Goal: Task Accomplishment & Management: Use online tool/utility

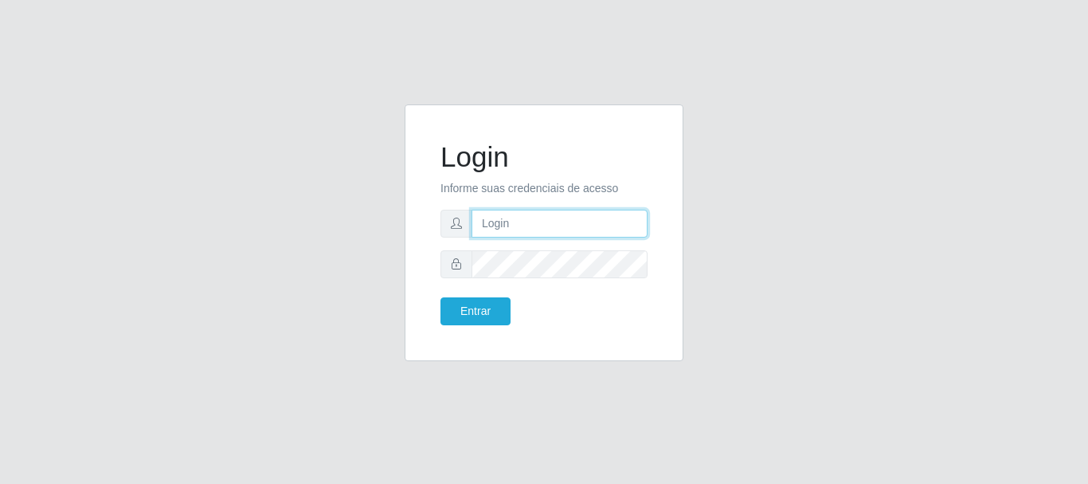
click at [561, 226] on input "text" at bounding box center [560, 224] width 176 height 28
type input "ritaiwof@B5"
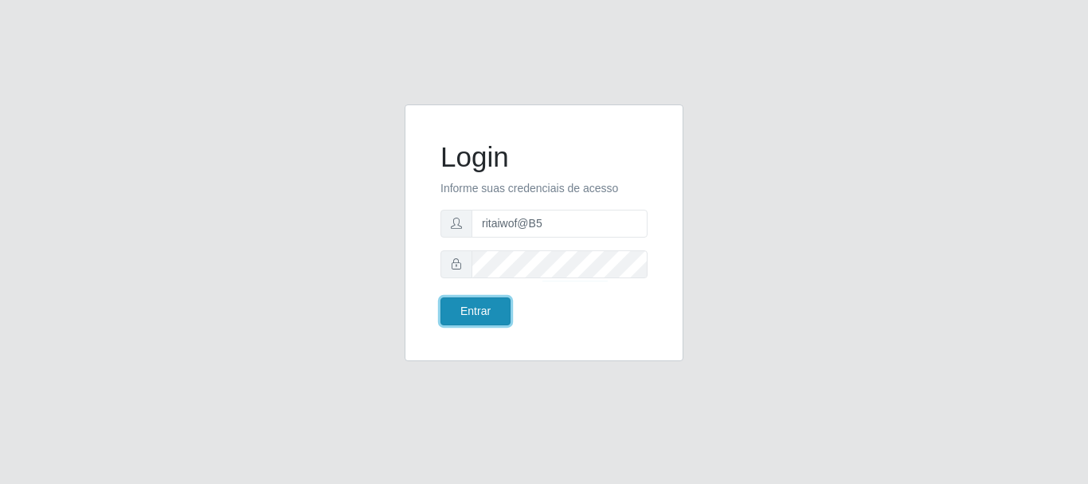
click at [469, 312] on button "Entrar" at bounding box center [476, 311] width 70 height 28
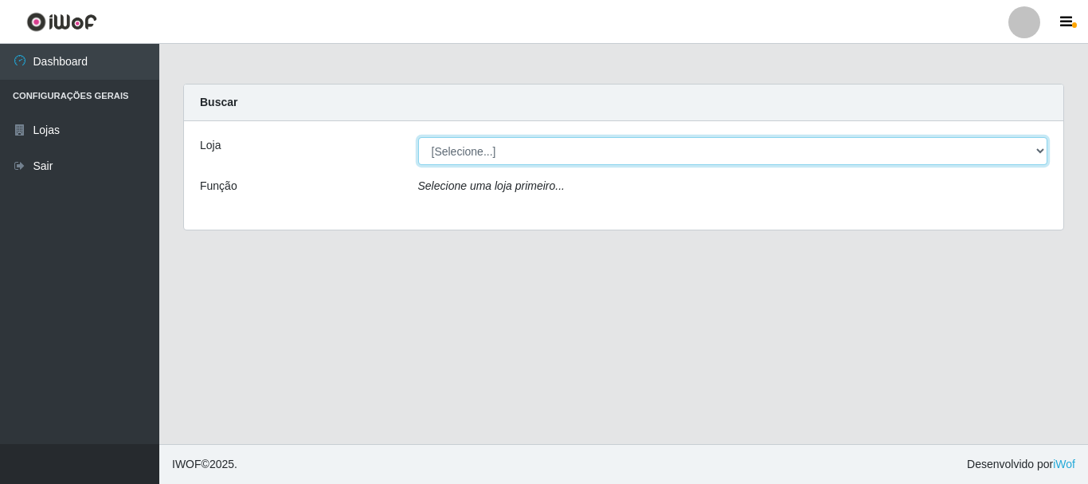
drag, startPoint x: 1040, startPoint y: 155, endPoint x: 1018, endPoint y: 163, distance: 23.2
click at [1040, 154] on select "[Selecione...] Bemais Supermercados - B5 Anatólia" at bounding box center [733, 151] width 630 height 28
select select "405"
click at [418, 137] on select "[Selecione...] Bemais Supermercados - B5 Anatólia" at bounding box center [733, 151] width 630 height 28
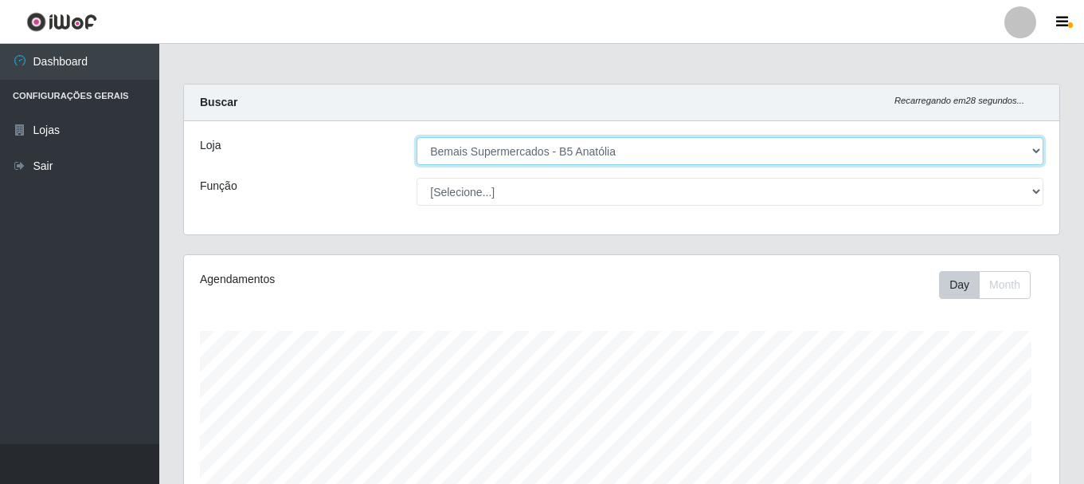
scroll to position [331, 876]
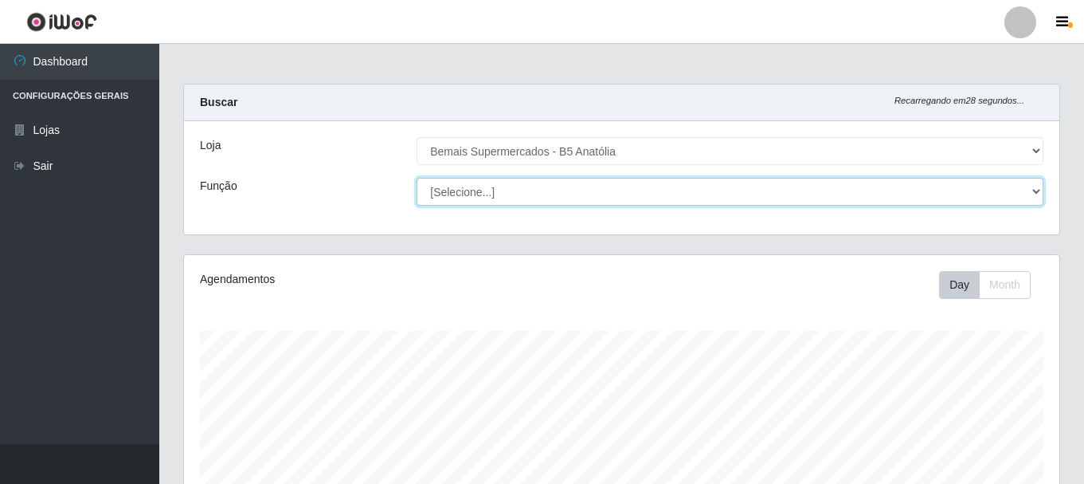
click at [1027, 192] on select "[Selecione...] ASG ASG + ASG ++ Auxiliar de Estacionamento Auxiliar de Estacion…" at bounding box center [730, 192] width 627 height 28
select select "82"
click at [417, 178] on select "[Selecione...] ASG ASG + ASG ++ Auxiliar de Estacionamento Auxiliar de Estacion…" at bounding box center [730, 192] width 627 height 28
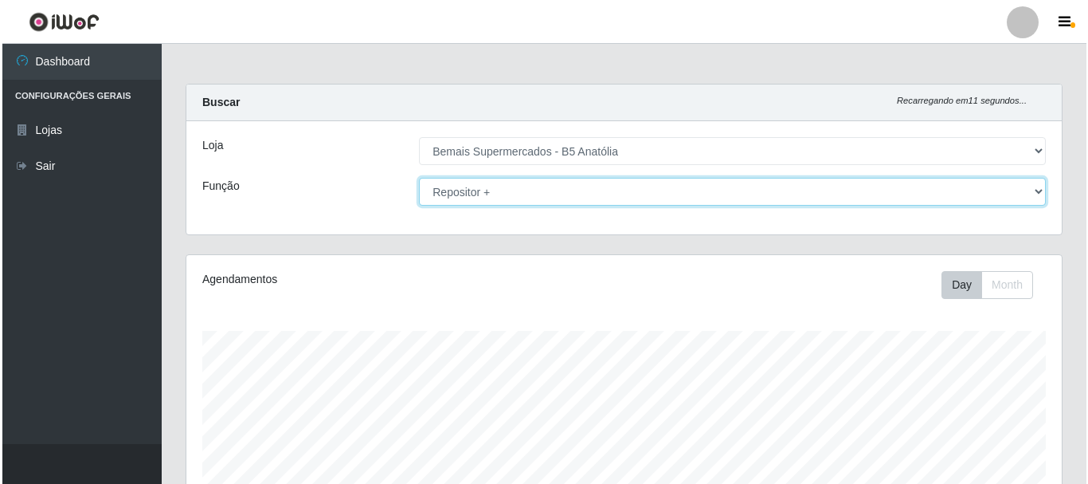
scroll to position [370, 0]
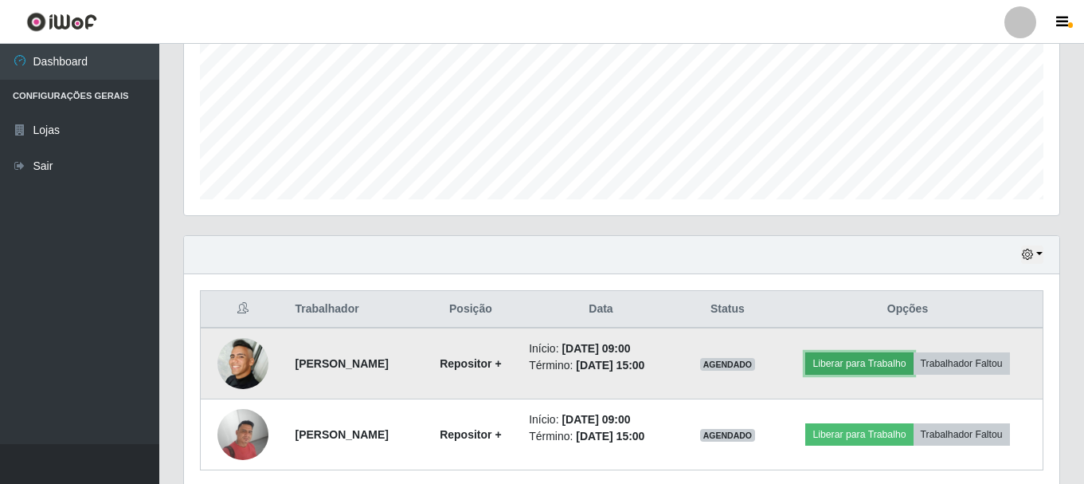
click at [881, 362] on button "Liberar para Trabalho" at bounding box center [860, 363] width 108 height 22
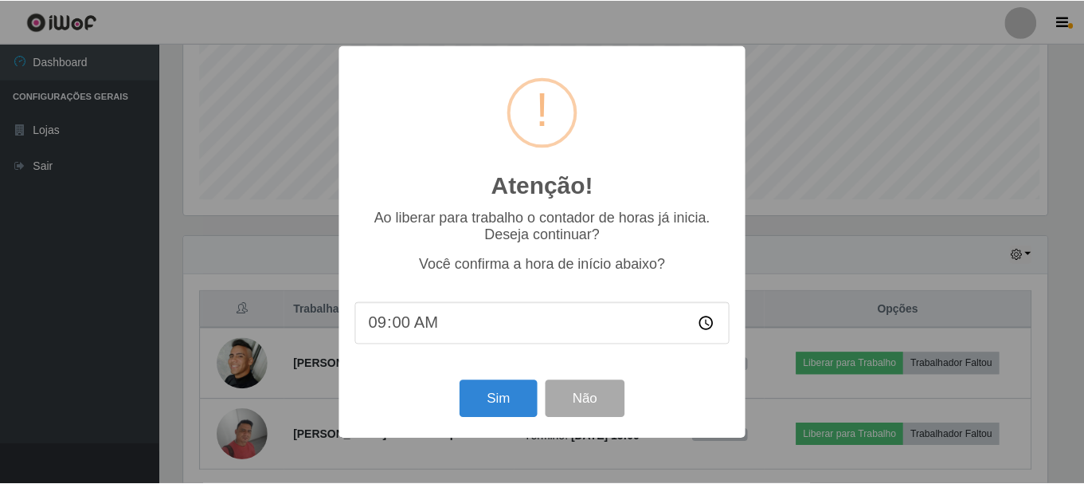
scroll to position [331, 868]
click at [506, 398] on button "Sim" at bounding box center [499, 398] width 77 height 37
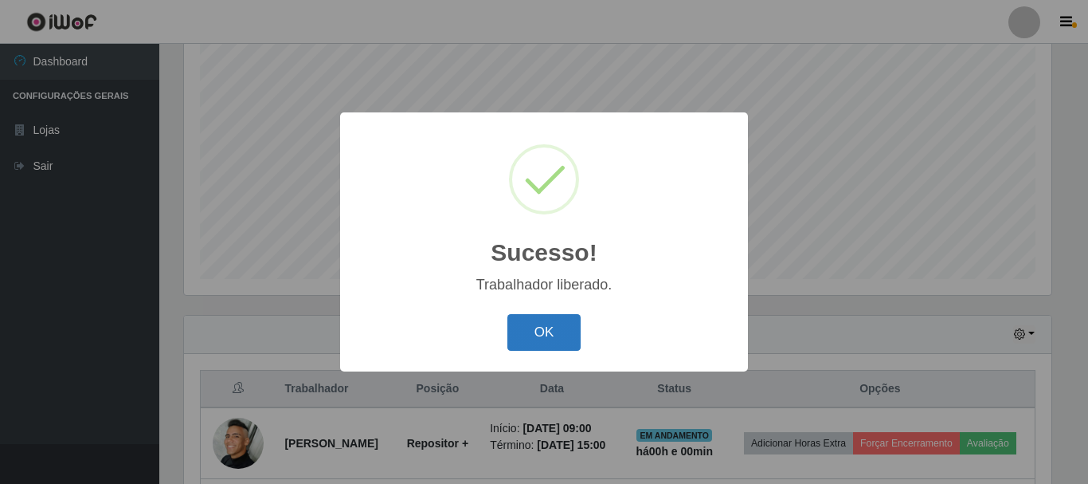
click at [557, 339] on button "OK" at bounding box center [545, 332] width 74 height 37
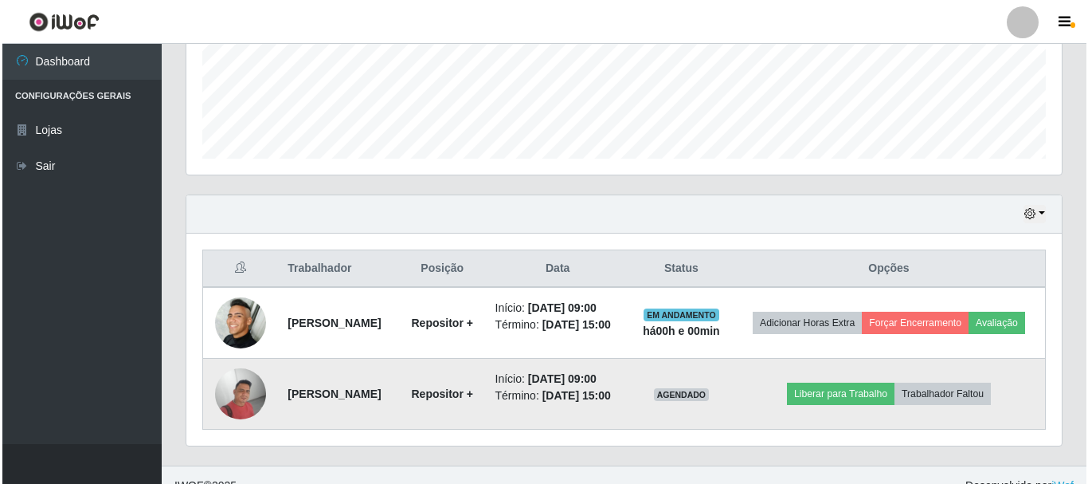
scroll to position [433, 0]
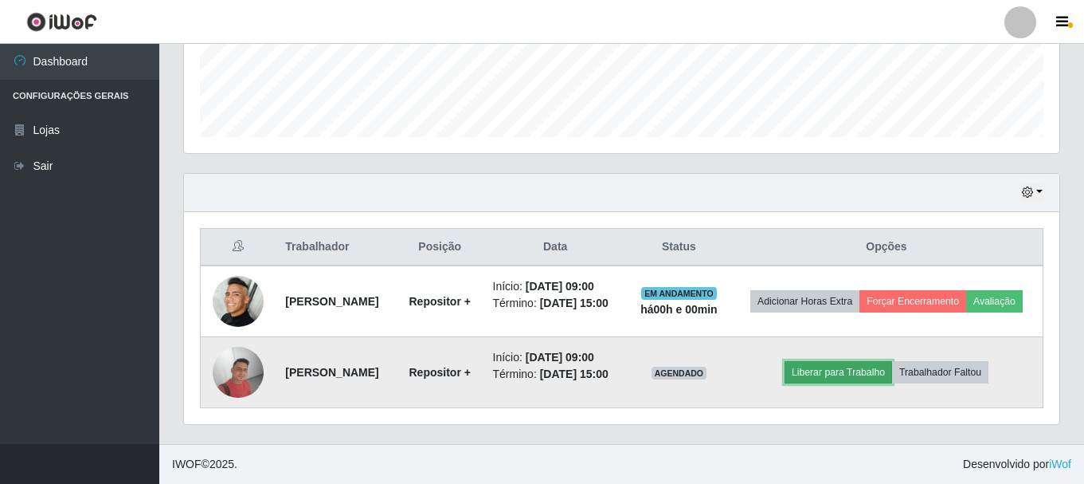
click at [825, 378] on button "Liberar para Trabalho" at bounding box center [839, 372] width 108 height 22
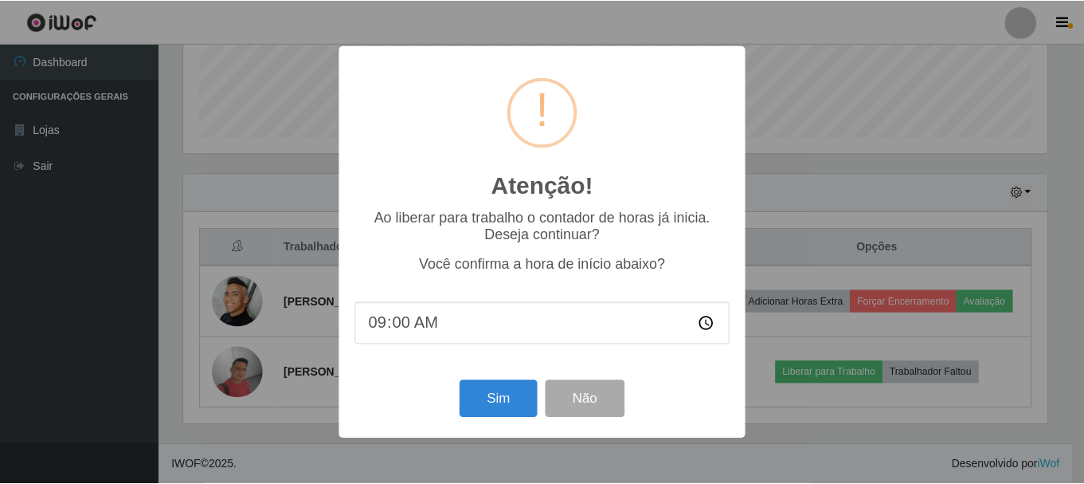
scroll to position [331, 868]
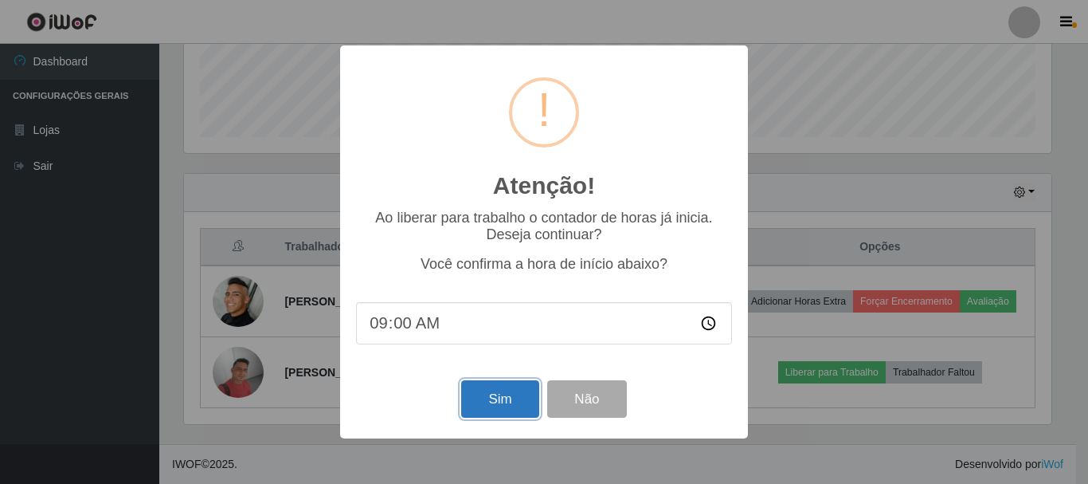
click at [504, 406] on button "Sim" at bounding box center [499, 398] width 77 height 37
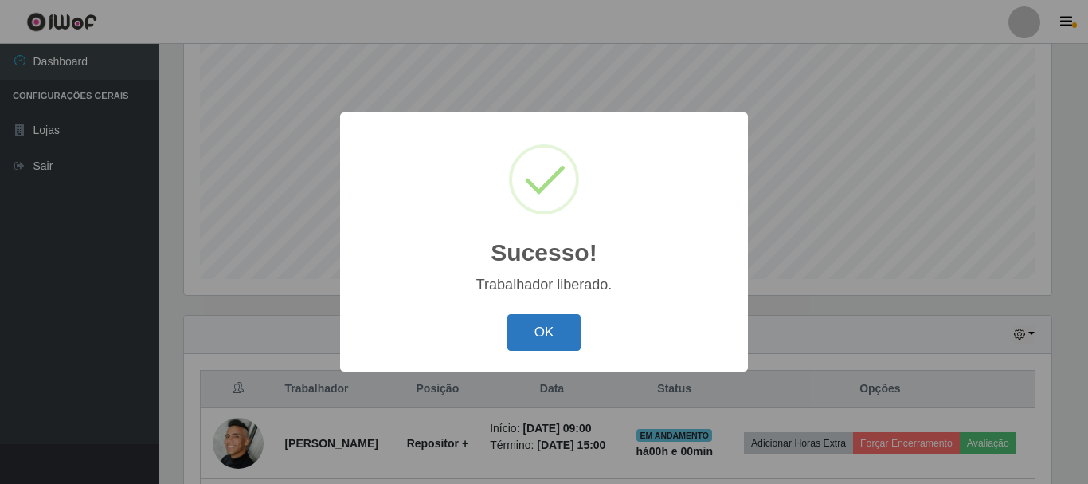
click at [555, 324] on button "OK" at bounding box center [545, 332] width 74 height 37
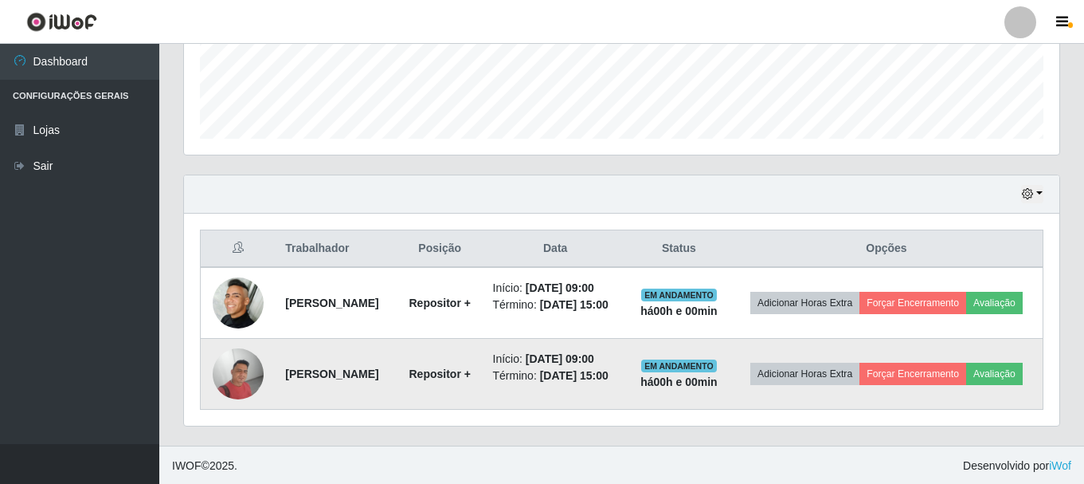
scroll to position [433, 0]
